Goal: Information Seeking & Learning: Check status

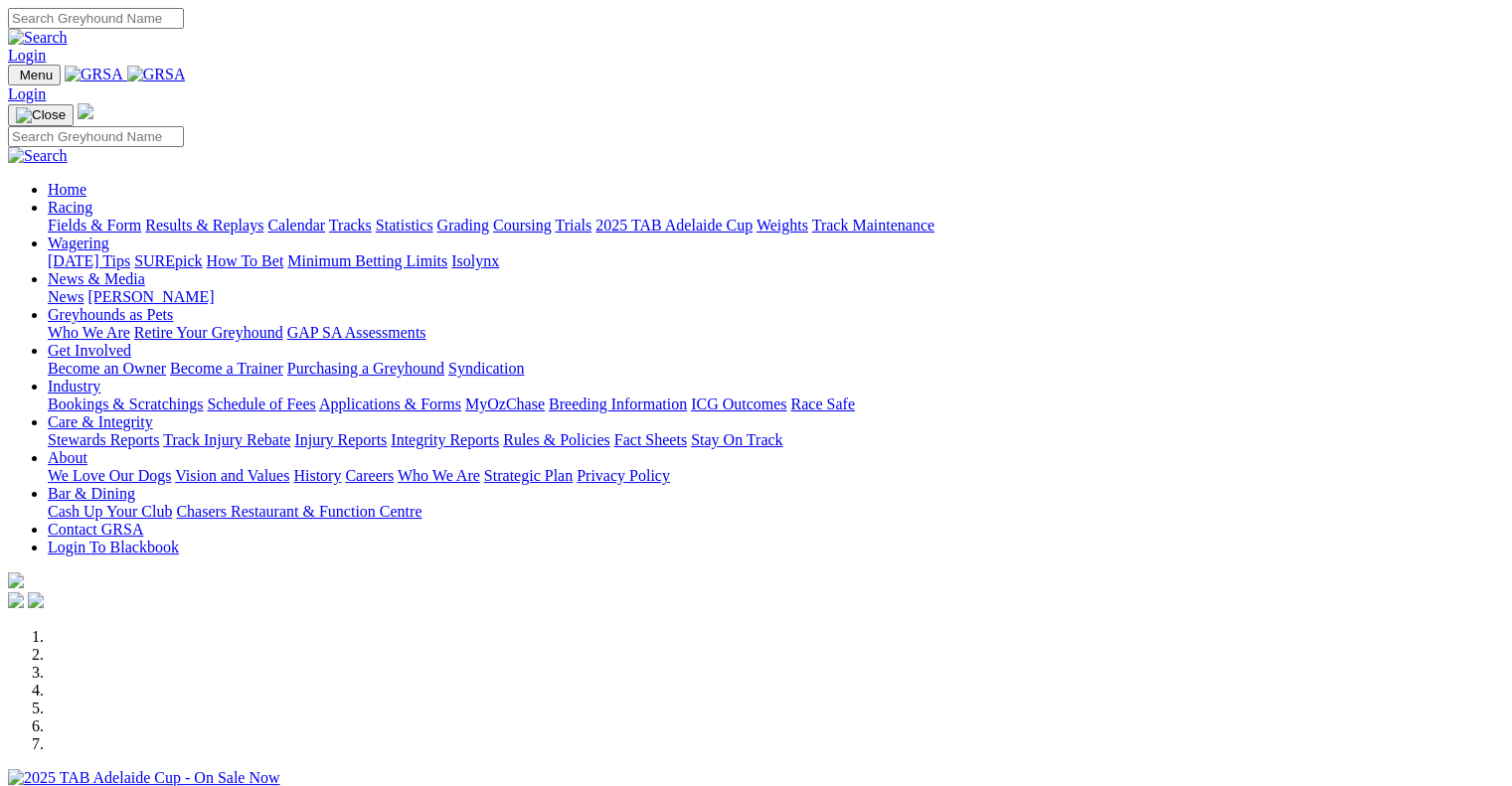
click at [93, 198] on link "Racing" at bounding box center [70, 206] width 45 height 17
click at [110, 234] on link "Wagering" at bounding box center [79, 242] width 62 height 17
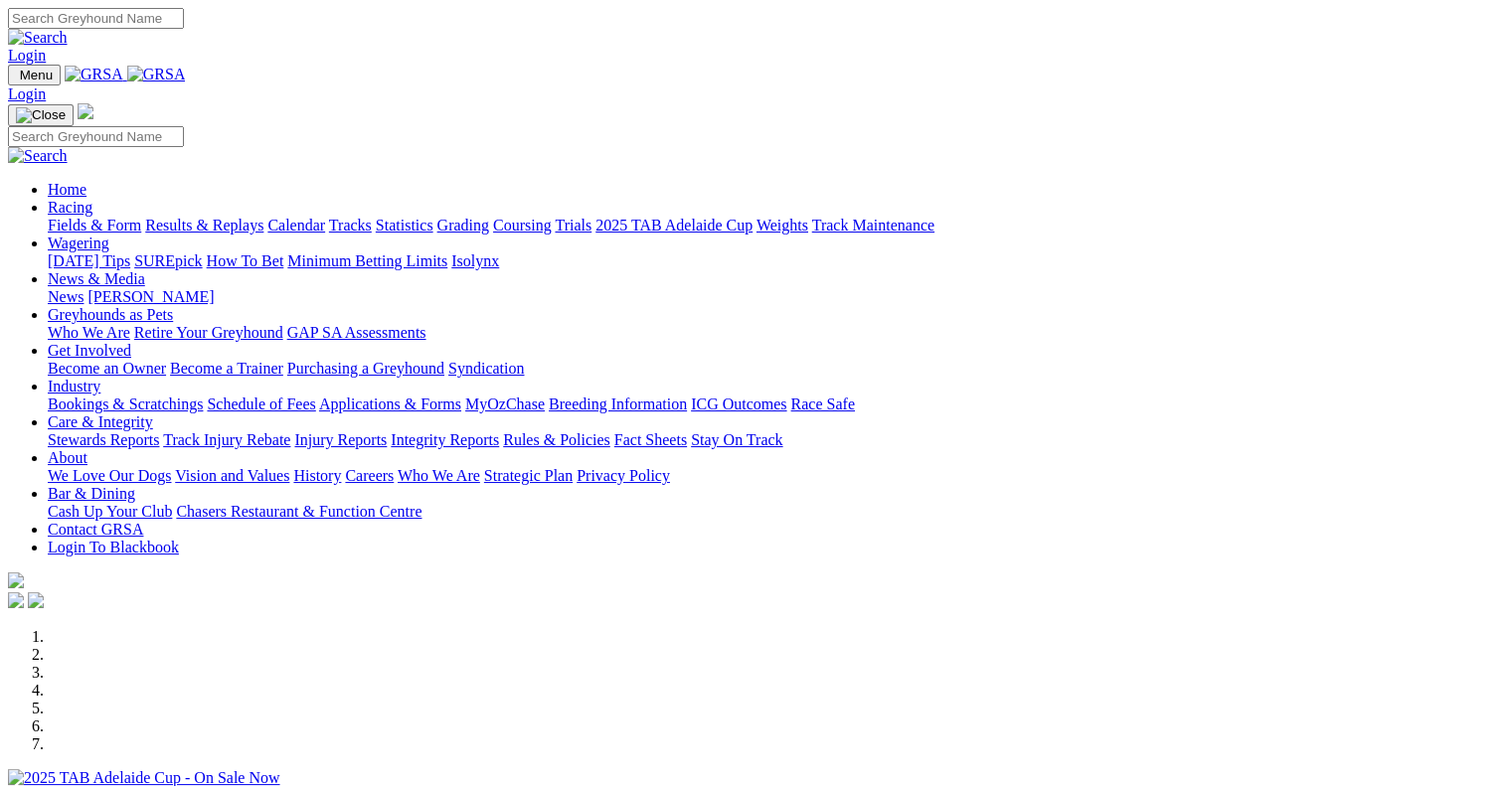
click at [93, 198] on link "Racing" at bounding box center [70, 206] width 45 height 17
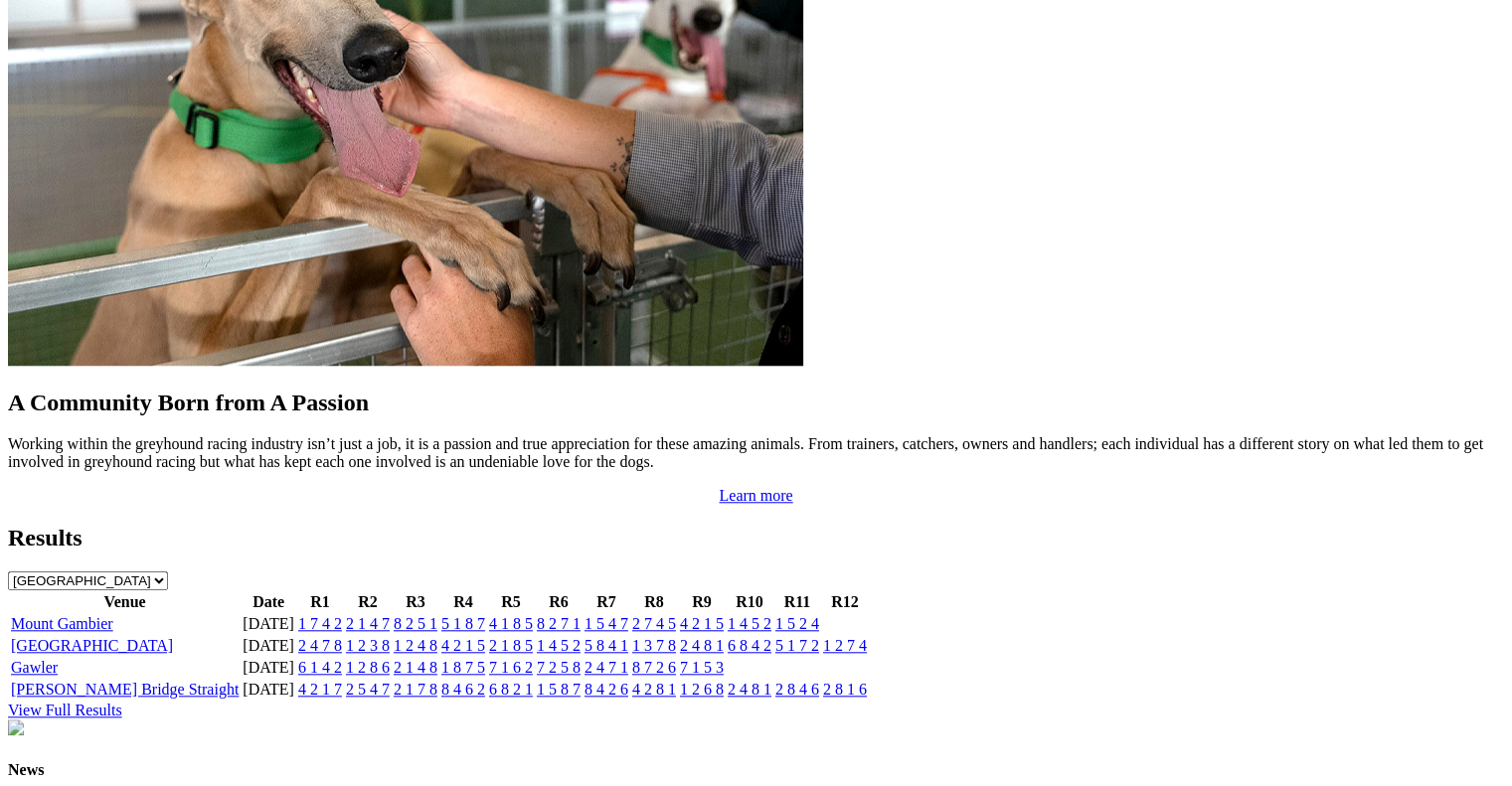
scroll to position [1720, 0]
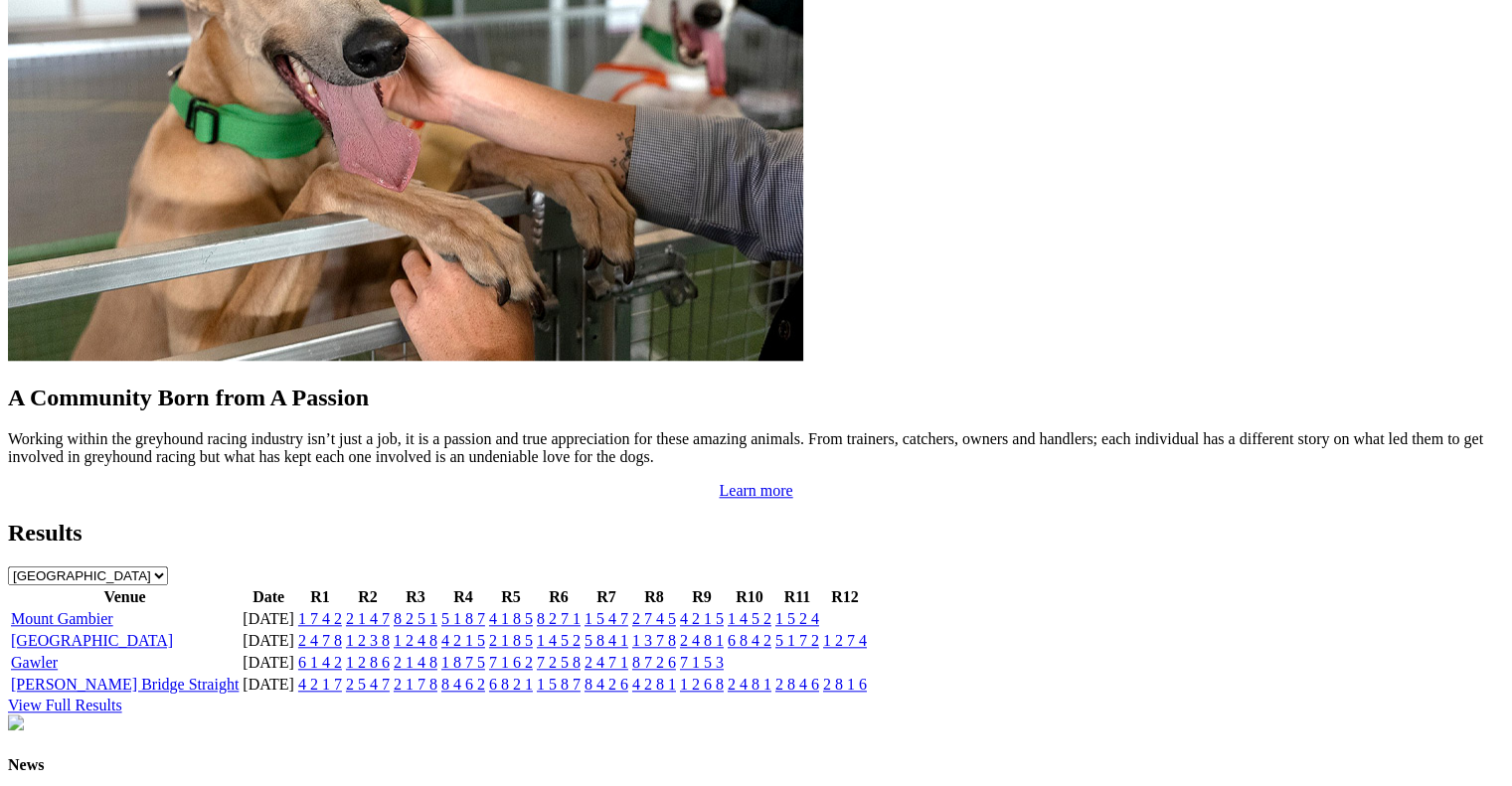
click at [438, 632] on link "1 2 4 8" at bounding box center [416, 640] width 44 height 17
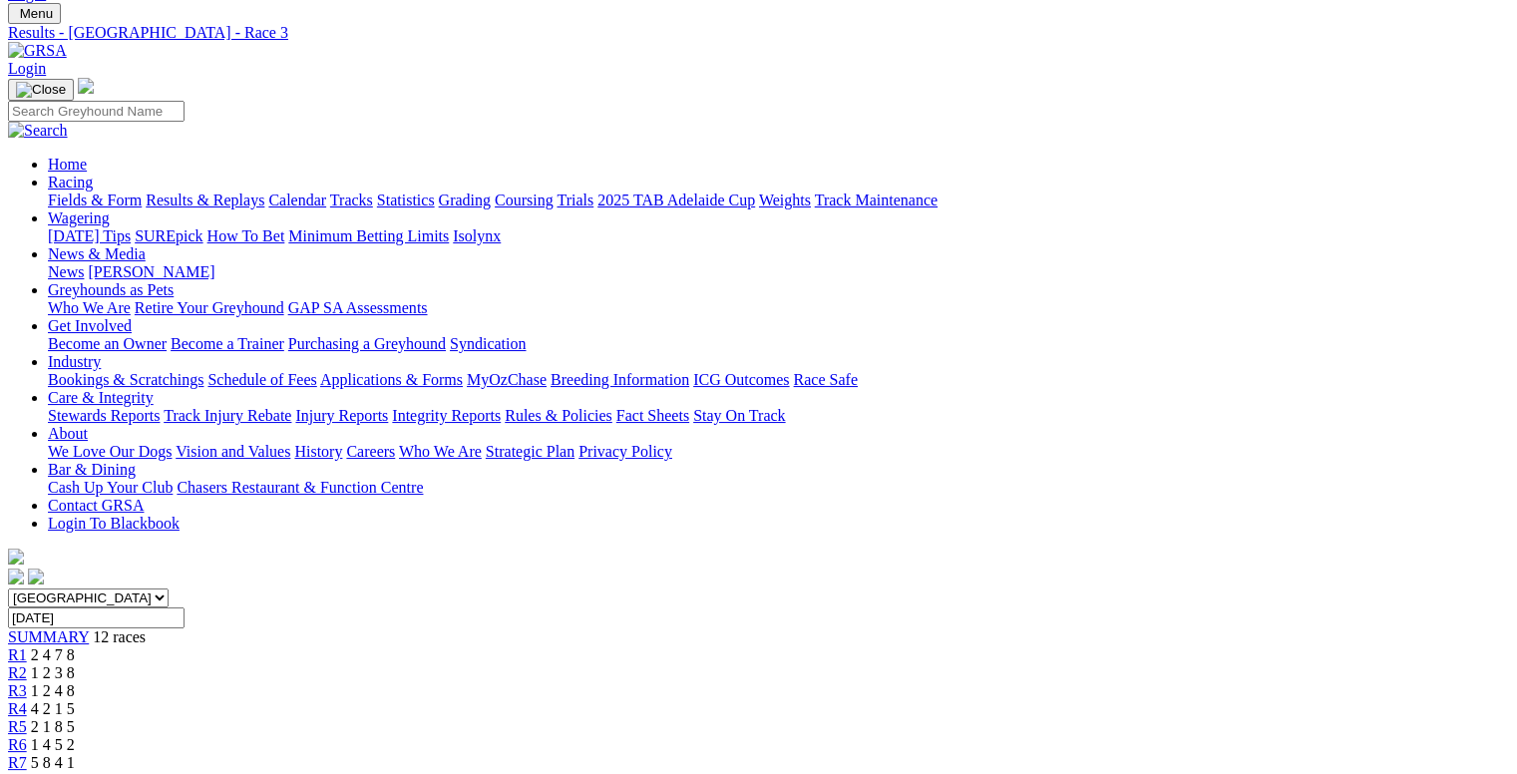
scroll to position [57, 0]
